Goal: Task Accomplishment & Management: Manage account settings

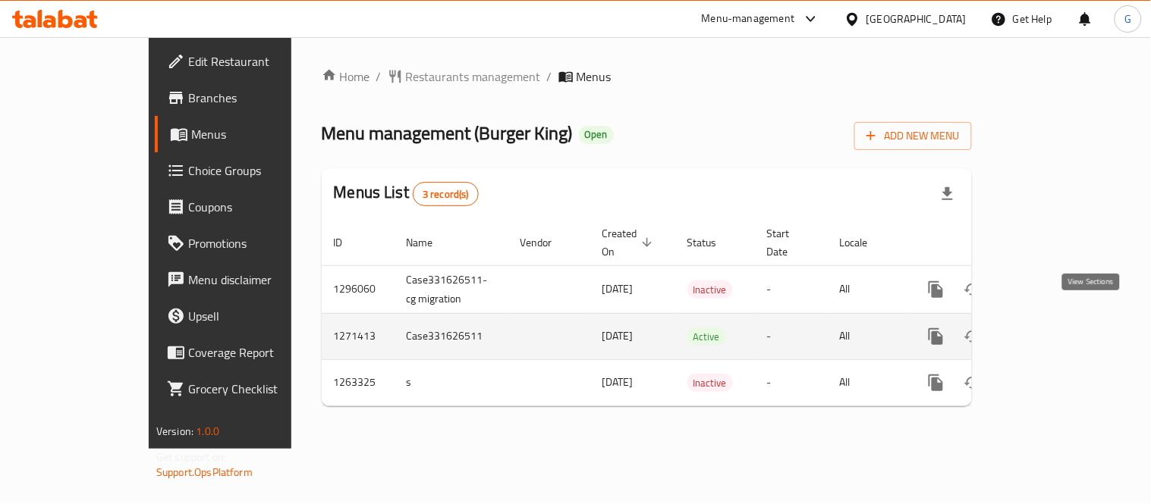
click at [1054, 328] on icon "enhanced table" at bounding box center [1045, 337] width 18 height 18
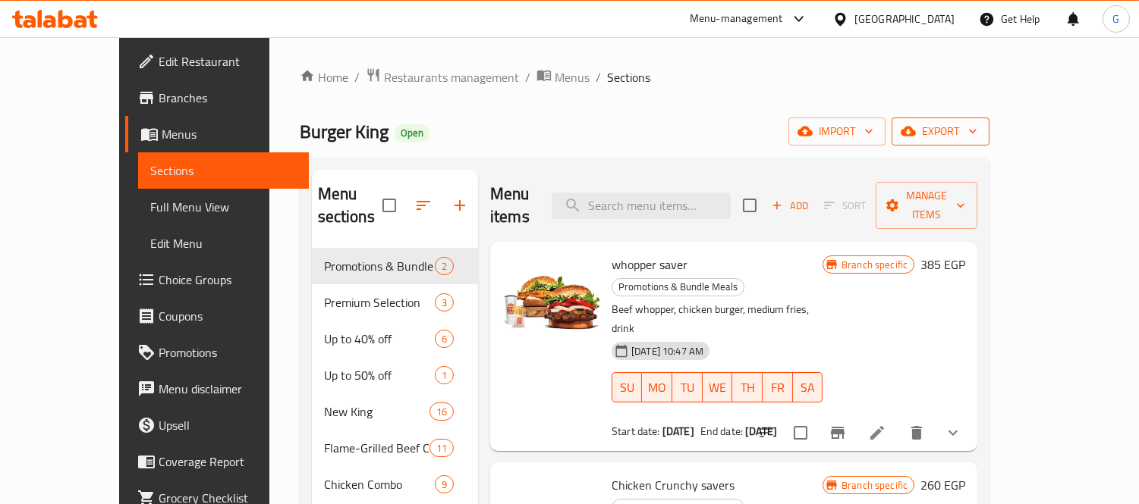
click at [977, 140] on span "export" at bounding box center [940, 131] width 74 height 19
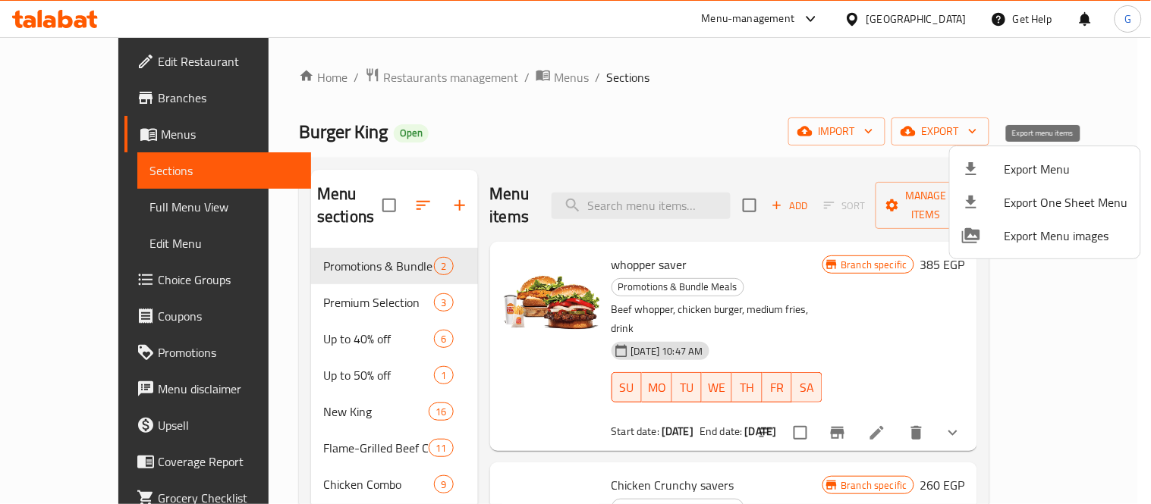
click at [1023, 172] on span "Export Menu" at bounding box center [1066, 169] width 124 height 18
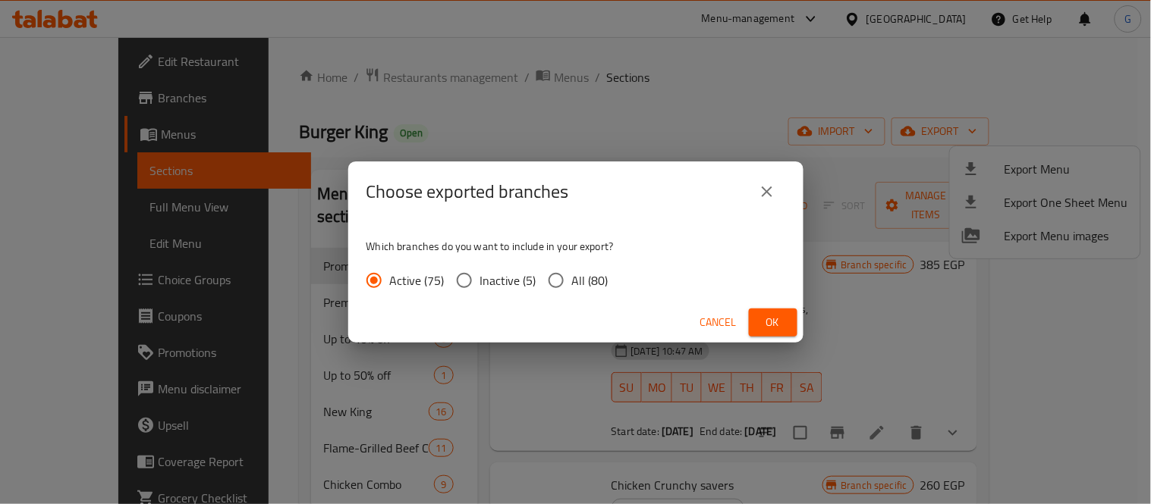
click at [580, 276] on span "All (80)" at bounding box center [590, 281] width 36 height 18
click at [572, 276] on input "All (80)" at bounding box center [556, 281] width 32 height 32
radio input "true"
click at [776, 322] on span "Ok" at bounding box center [773, 322] width 24 height 19
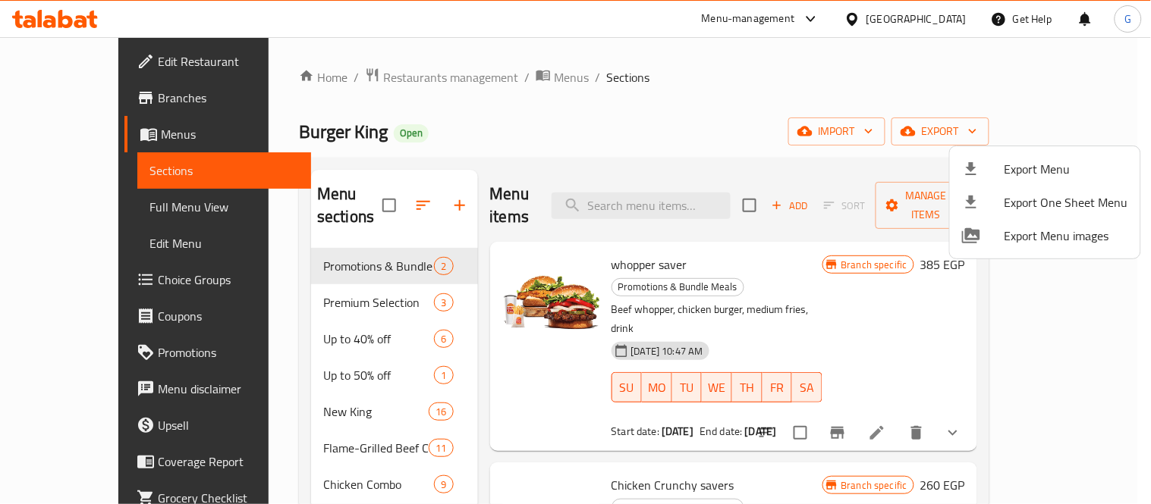
drag, startPoint x: 297, startPoint y: 391, endPoint x: 272, endPoint y: 388, distance: 25.9
click at [296, 390] on div at bounding box center [575, 252] width 1151 height 504
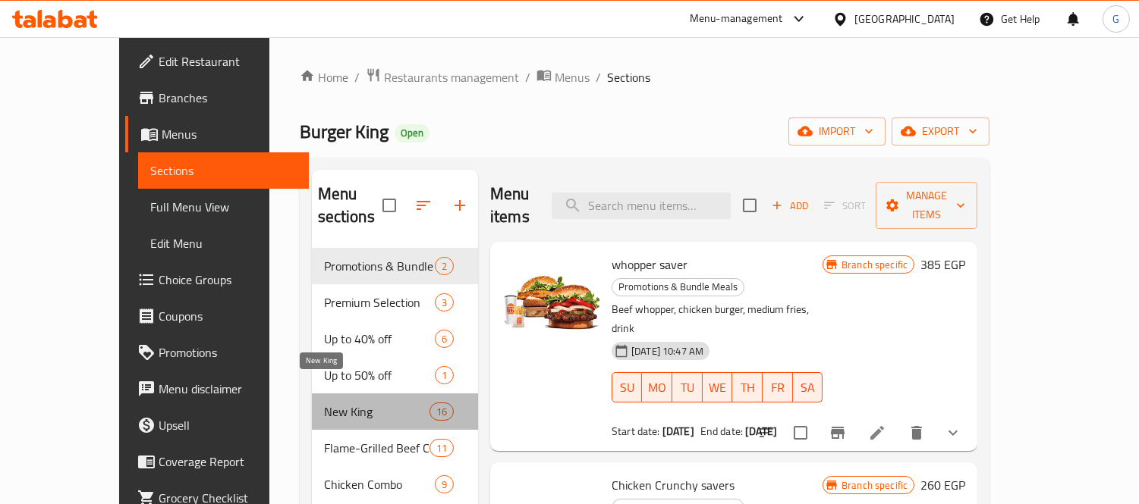
click at [324, 403] on span "New King" at bounding box center [376, 412] width 105 height 18
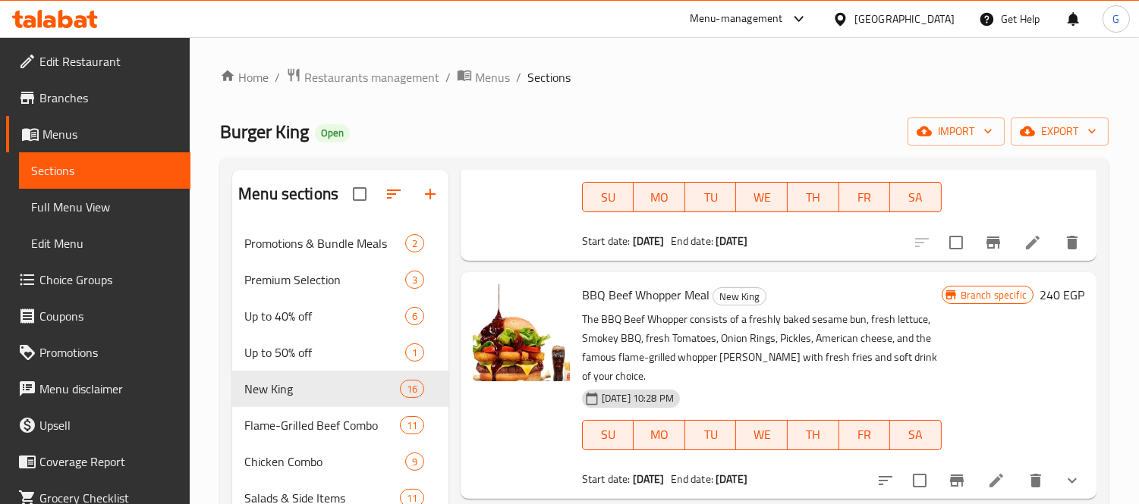
scroll to position [253, 0]
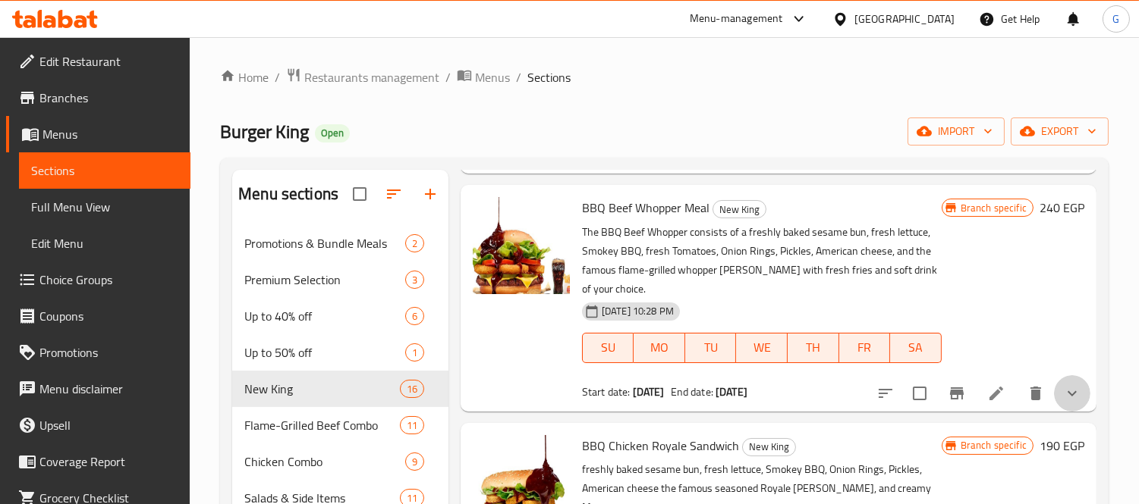
click at [1072, 385] on button "show more" at bounding box center [1072, 393] width 36 height 36
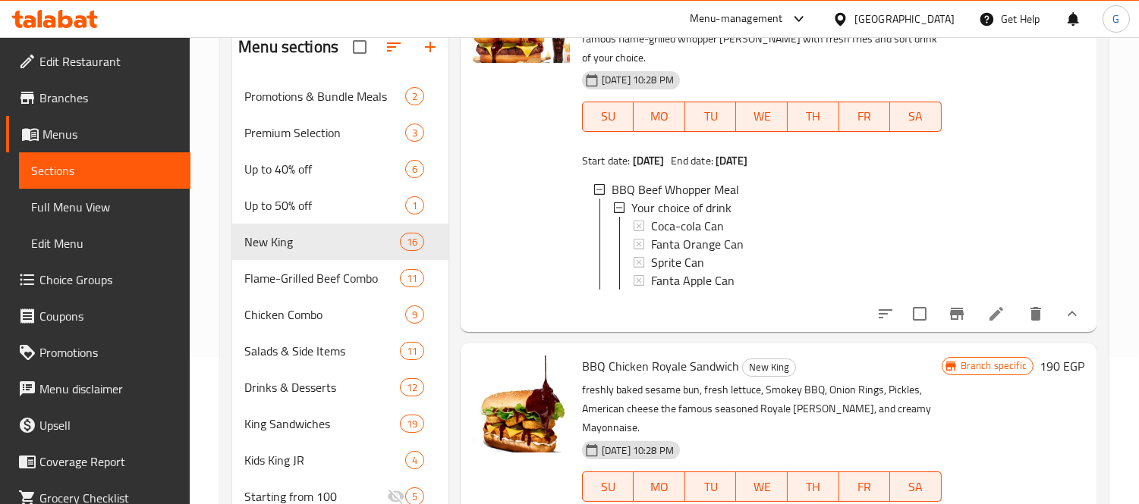
scroll to position [315, 0]
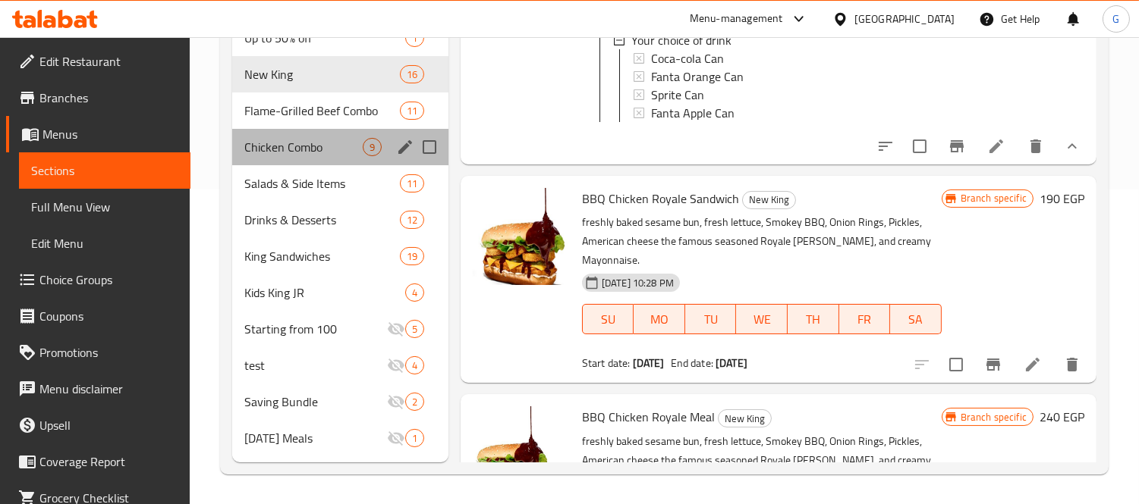
drag, startPoint x: 29, startPoint y: 184, endPoint x: 276, endPoint y: 143, distance: 250.8
click at [276, 143] on span "Chicken Combo" at bounding box center [303, 147] width 118 height 18
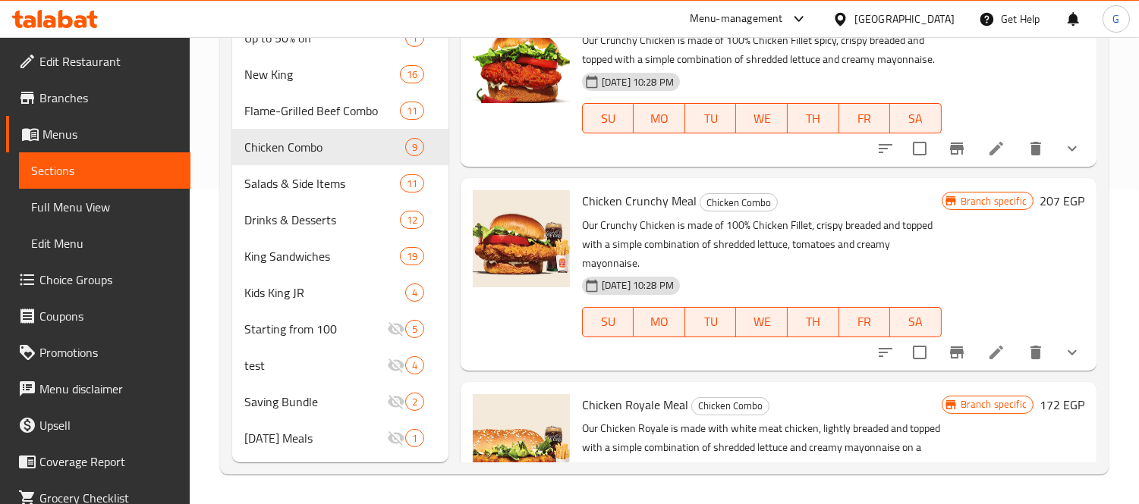
click at [1077, 157] on div at bounding box center [978, 148] width 223 height 36
click at [1067, 158] on icon "show more" at bounding box center [1072, 149] width 18 height 18
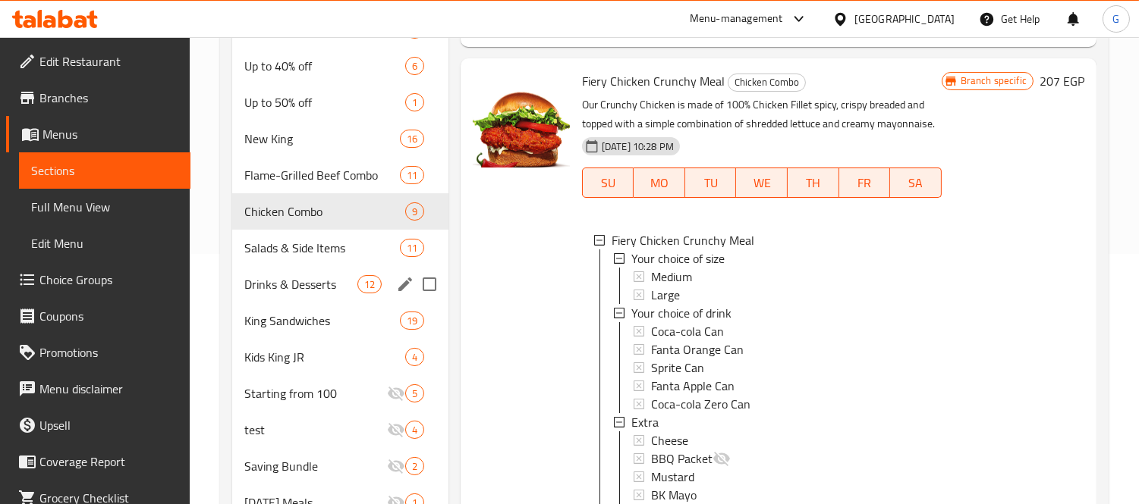
scroll to position [231, 0]
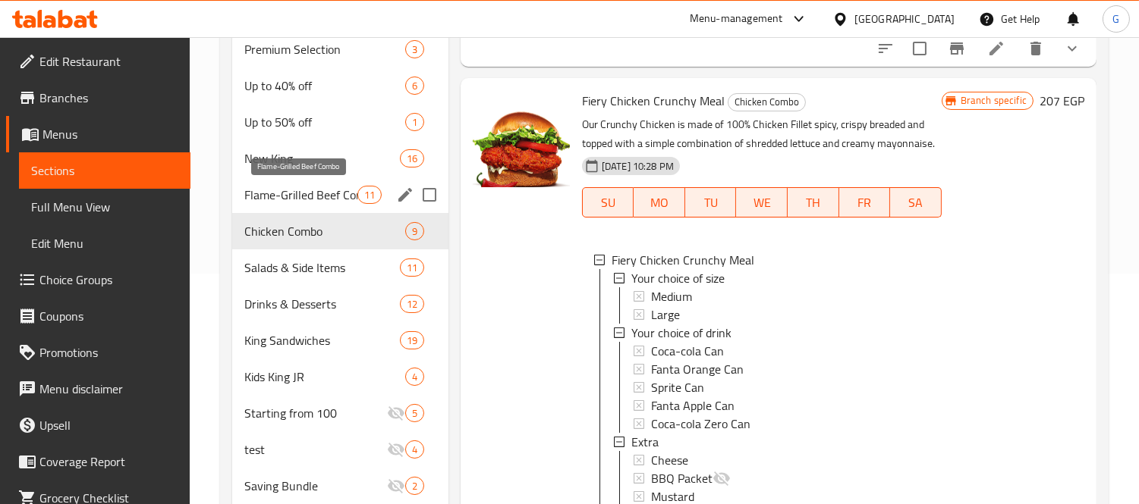
click at [329, 197] on span "Flame-Grilled Beef Combo" at bounding box center [300, 195] width 112 height 18
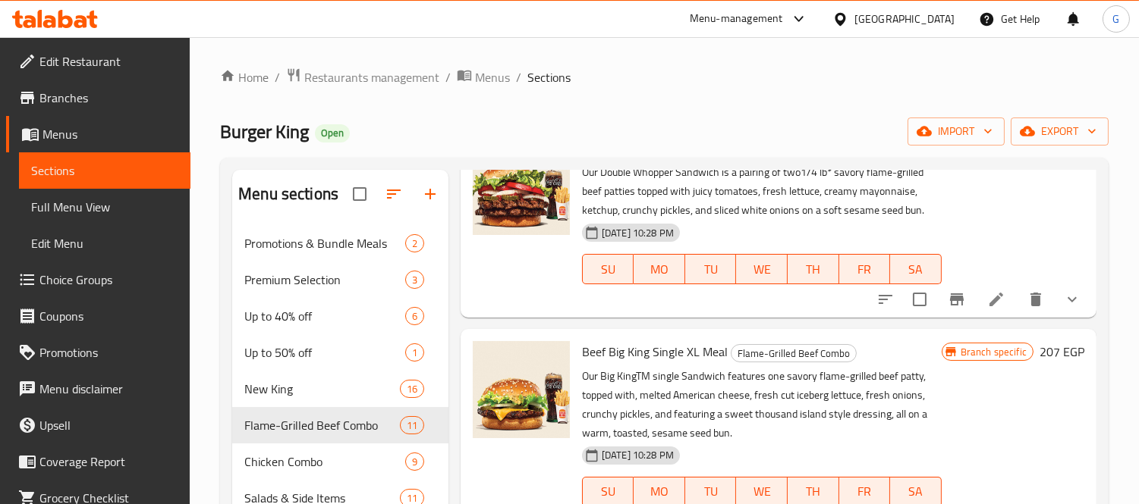
scroll to position [84, 0]
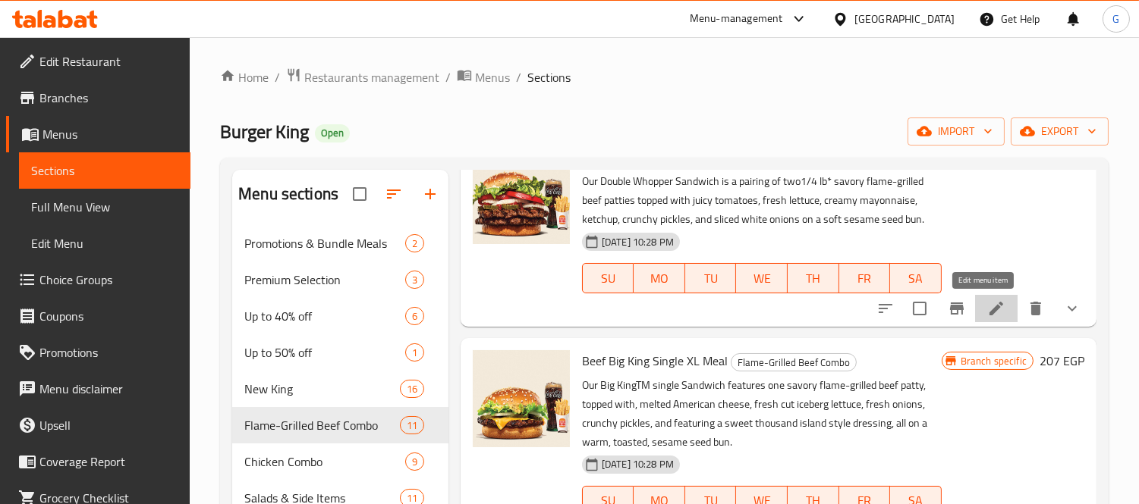
click at [987, 300] on icon at bounding box center [996, 309] width 18 height 18
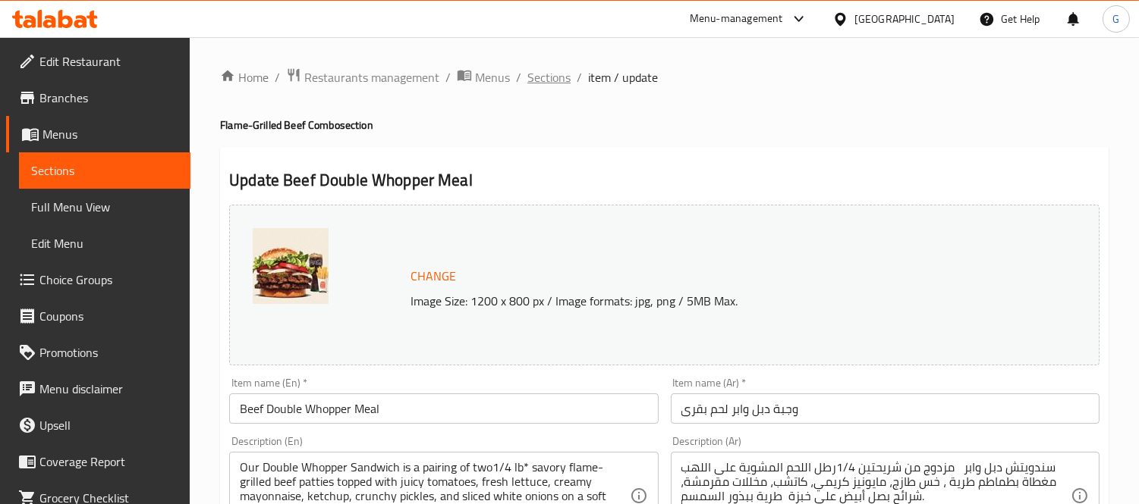
click at [558, 77] on span "Sections" at bounding box center [548, 77] width 43 height 18
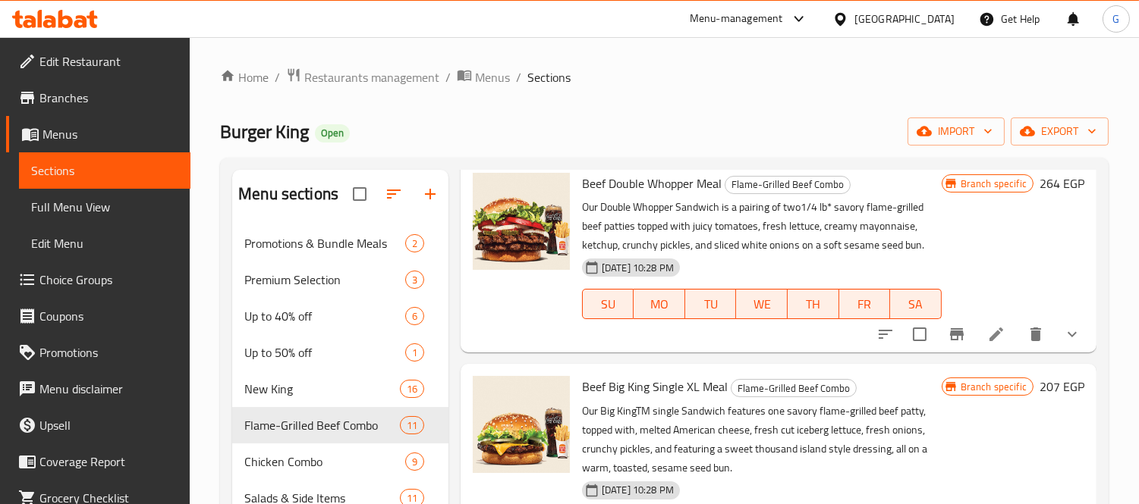
scroll to position [84, 0]
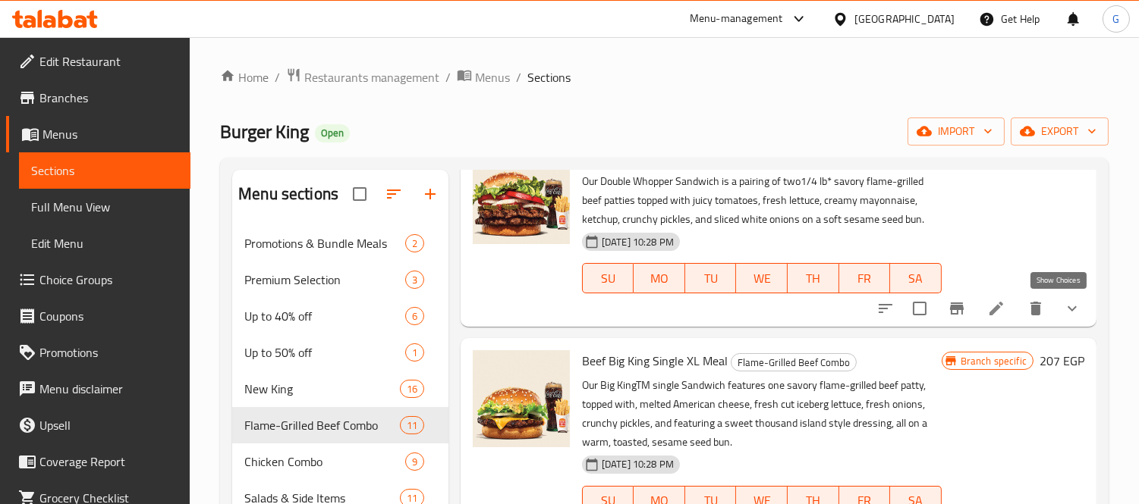
click at [1063, 304] on icon "show more" at bounding box center [1072, 309] width 18 height 18
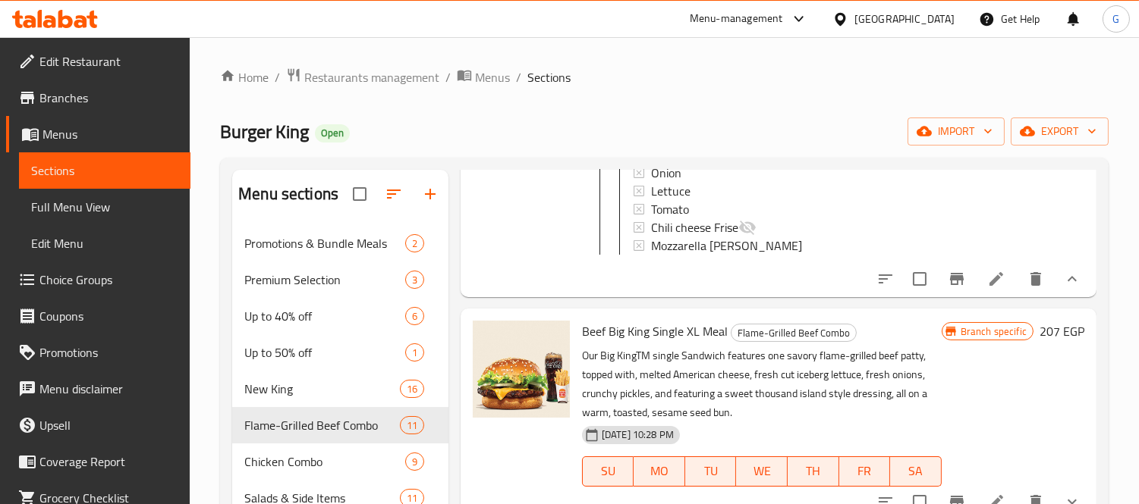
scroll to position [589, 0]
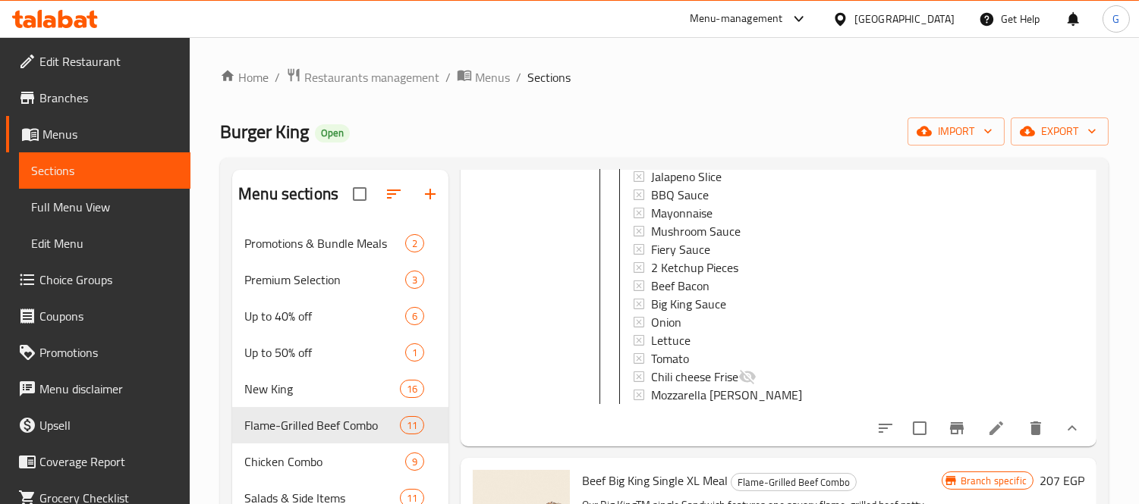
click at [979, 429] on li at bounding box center [996, 428] width 42 height 27
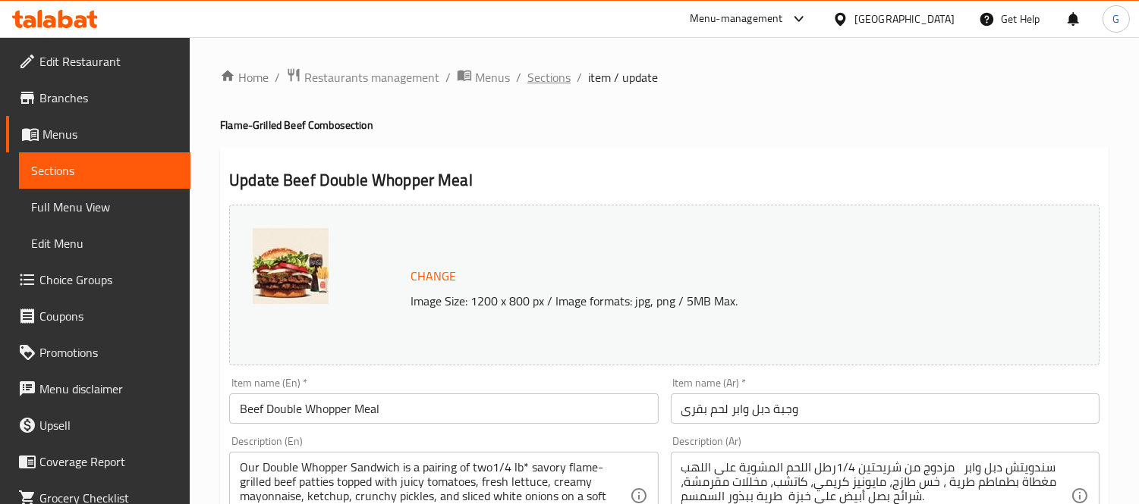
click at [556, 85] on span "Sections" at bounding box center [548, 77] width 43 height 18
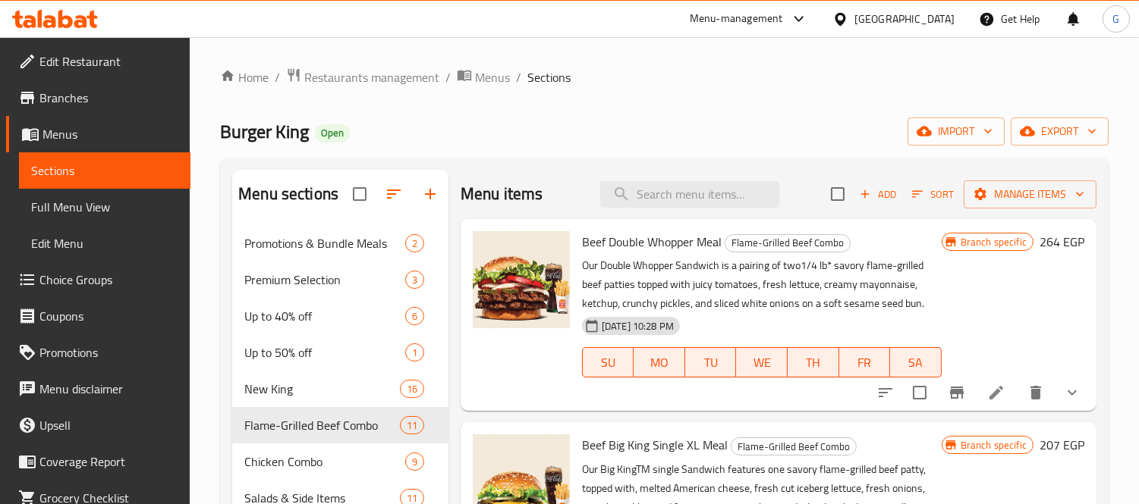
click at [1067, 385] on icon "show more" at bounding box center [1072, 393] width 18 height 18
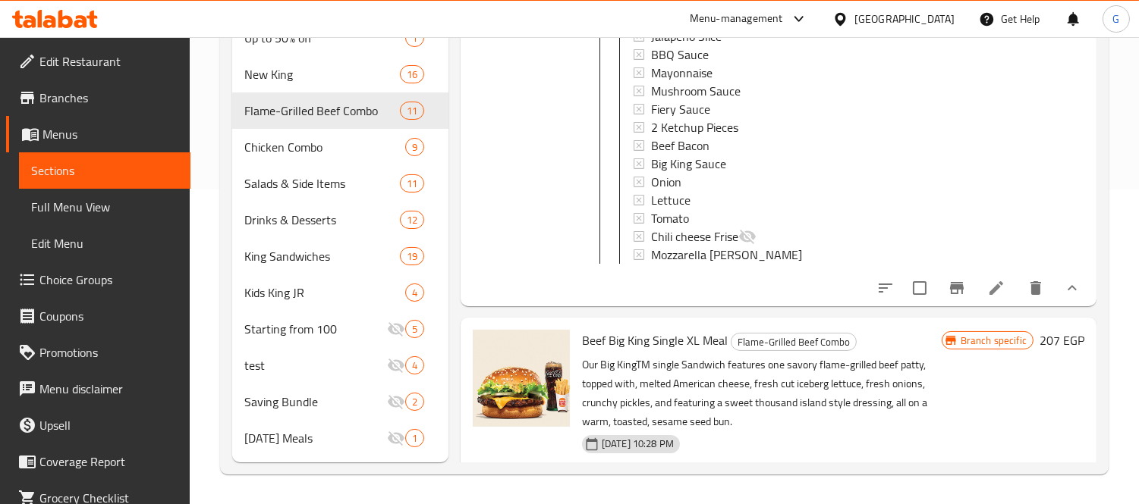
scroll to position [421, 0]
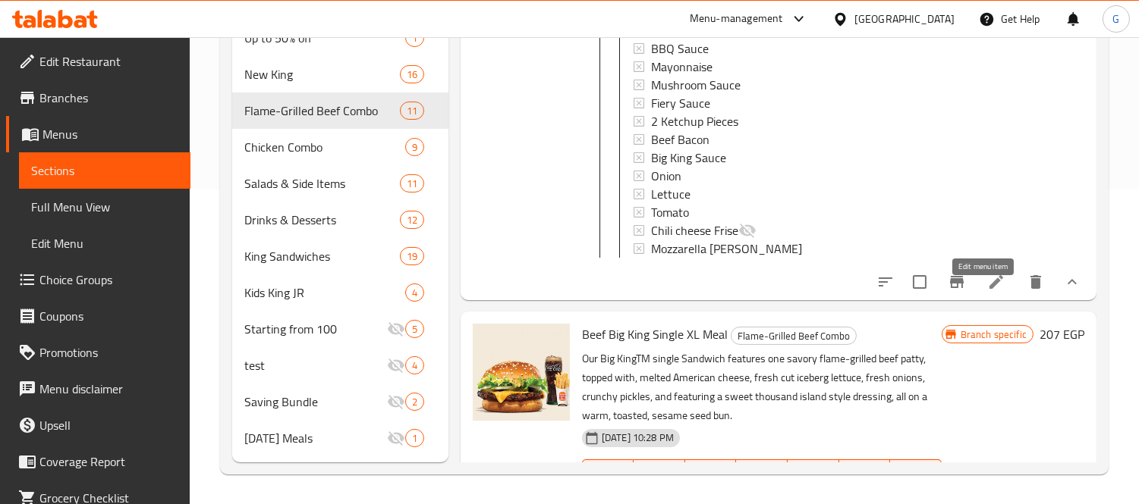
click at [987, 286] on icon at bounding box center [996, 282] width 18 height 18
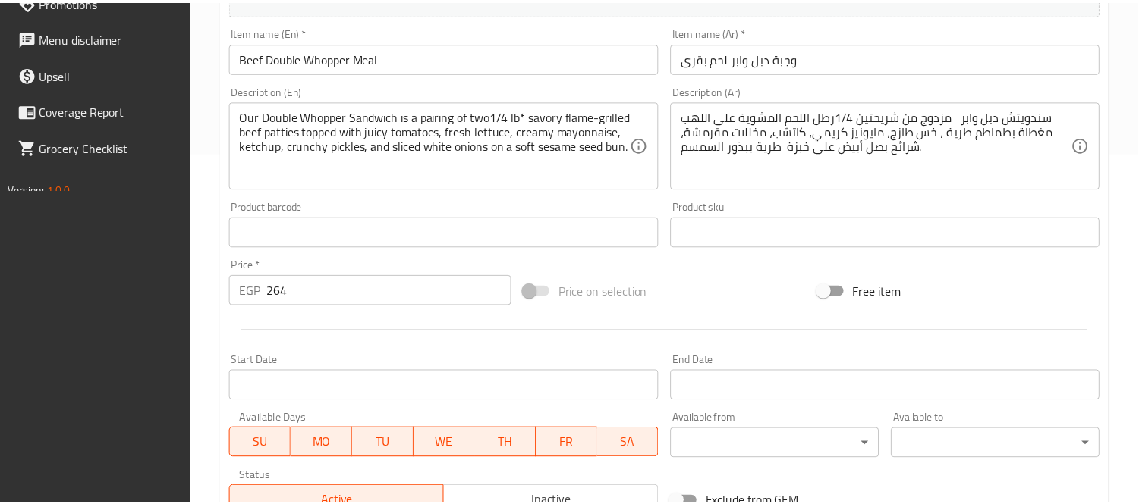
scroll to position [586, 0]
